Goal: Task Accomplishment & Management: Complete application form

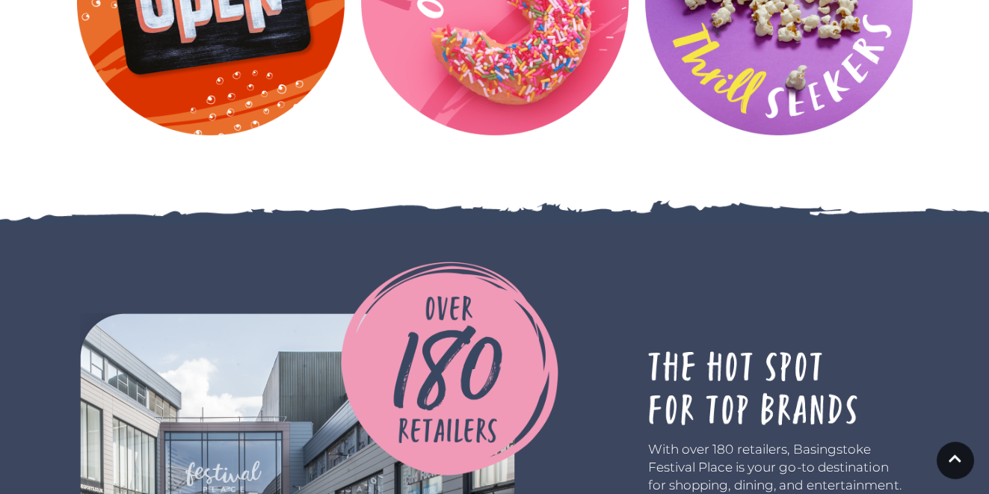
scroll to position [4391, 0]
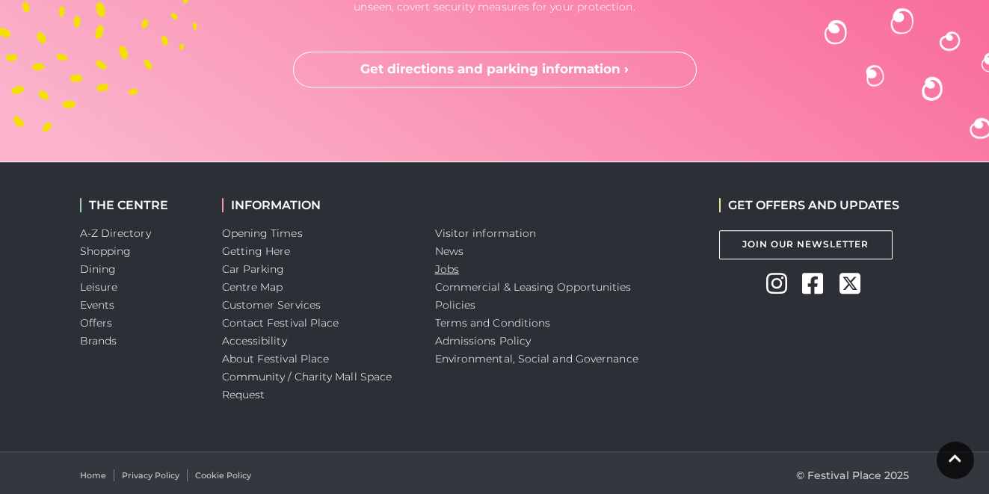
click at [447, 271] on link "Jobs" at bounding box center [447, 268] width 24 height 13
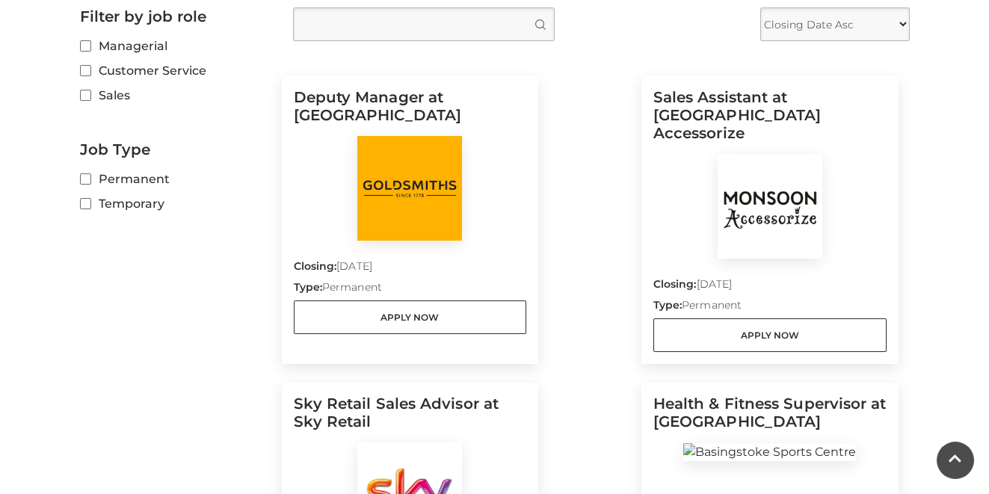
scroll to position [514, 0]
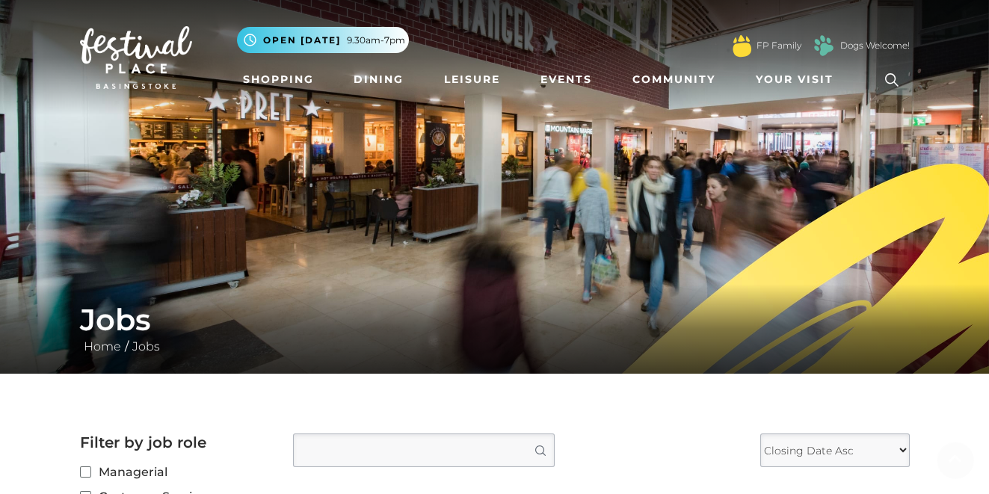
scroll to position [498, 0]
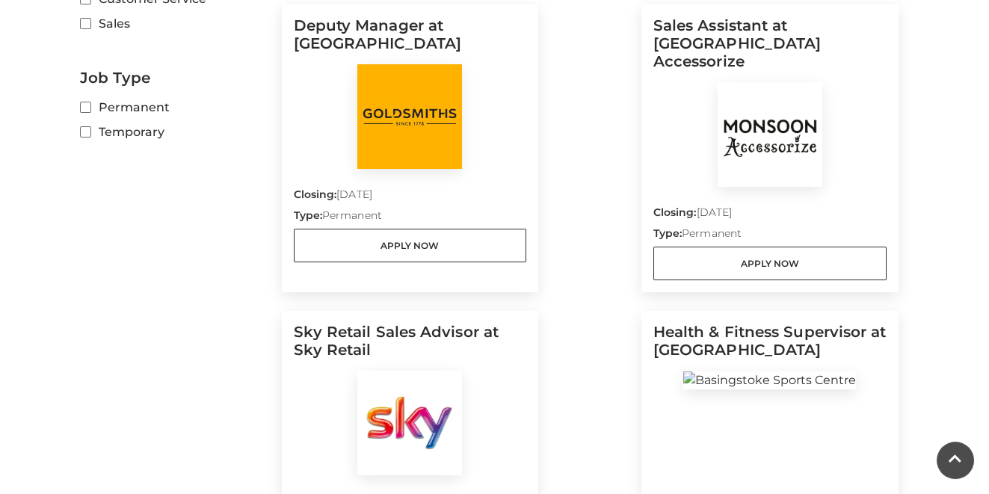
click at [766, 129] on img at bounding box center [770, 134] width 105 height 105
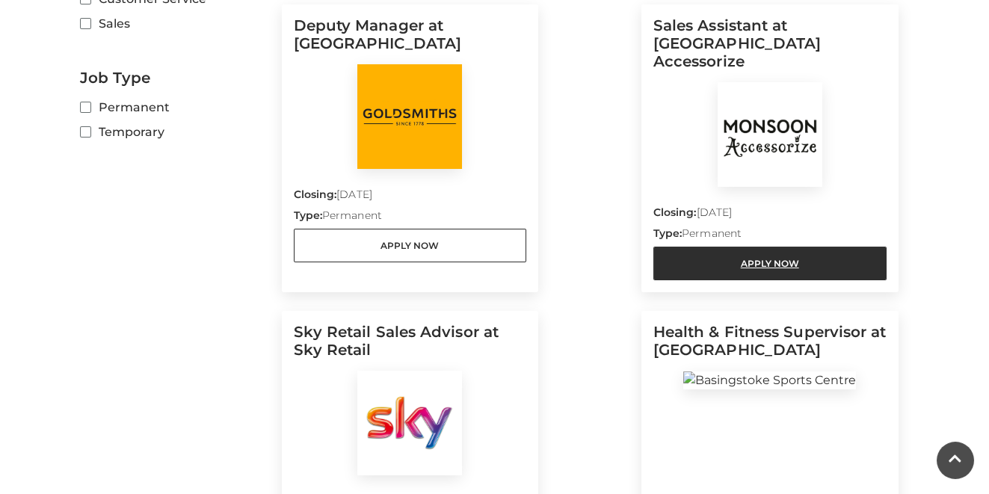
click at [748, 248] on link "Apply Now" at bounding box center [770, 264] width 233 height 34
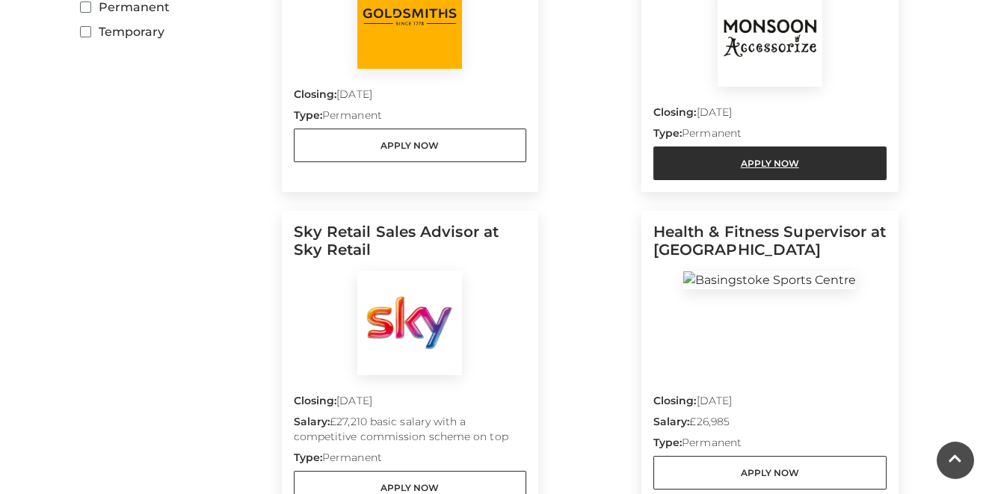
scroll to position [597, 0]
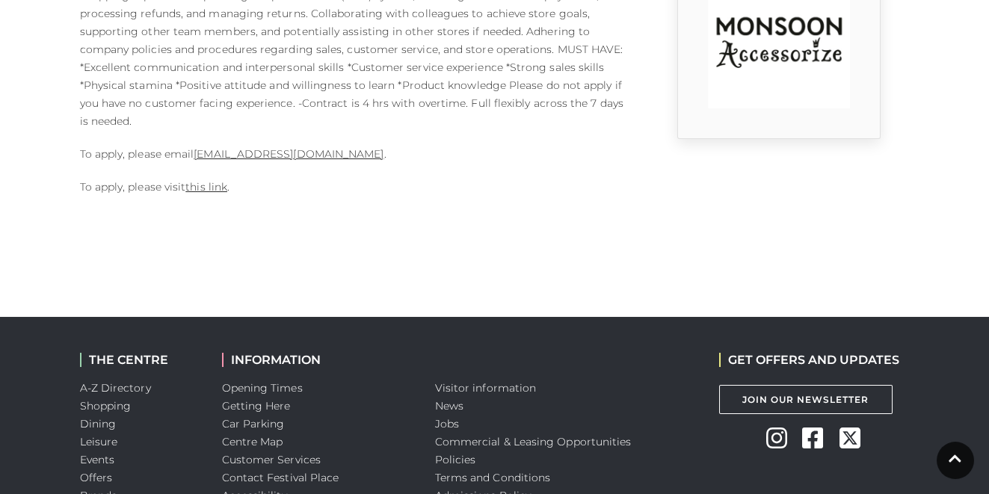
scroll to position [399, 0]
